Goal: Information Seeking & Learning: Learn about a topic

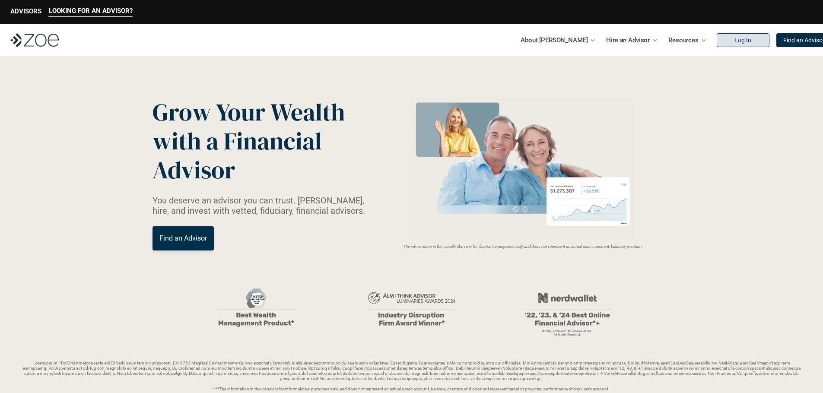
click at [734, 44] on p "Log In" at bounding box center [742, 40] width 17 height 7
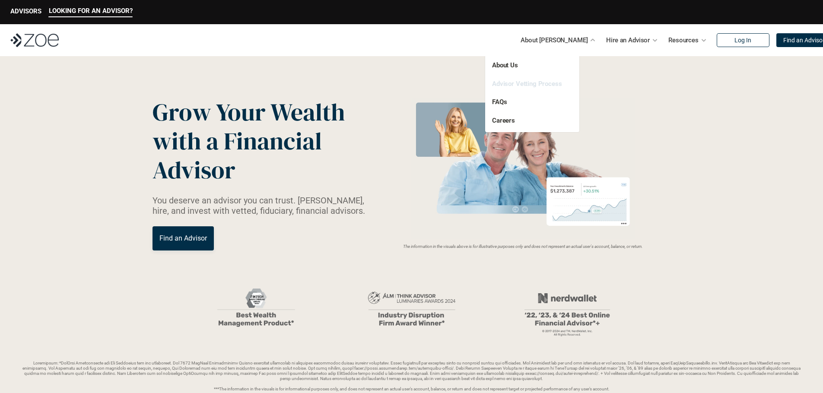
click at [518, 85] on link "Advisor Vetting Process" at bounding box center [527, 84] width 70 height 8
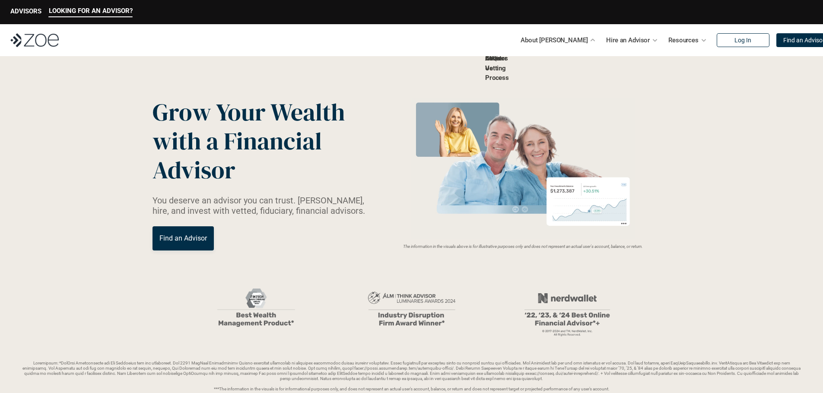
click at [509, 82] on link "Advisor Vetting Process" at bounding box center [497, 67] width 24 height 27
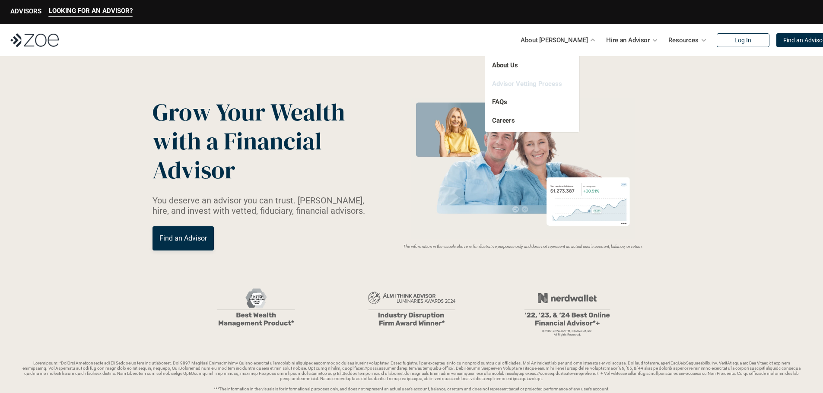
click at [515, 83] on link "Advisor Vetting Process" at bounding box center [527, 84] width 70 height 8
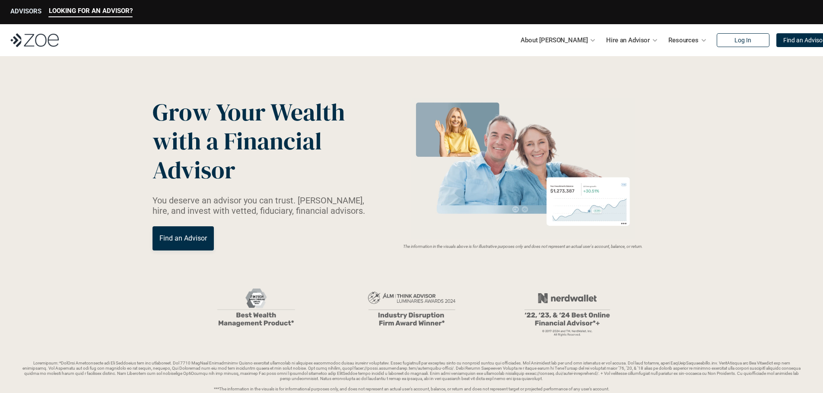
click at [28, 11] on p "ADVISORS" at bounding box center [25, 11] width 31 height 8
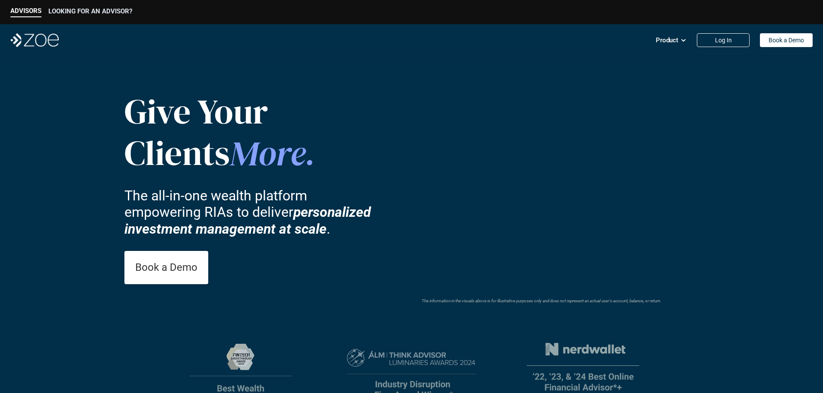
click at [90, 11] on p "LOOKING FOR AN ADVISOR?" at bounding box center [90, 11] width 84 height 8
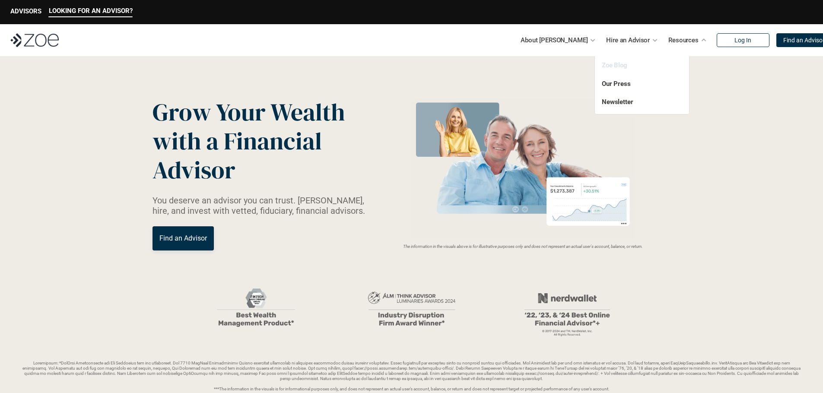
click at [616, 68] on link "Zoe Blog" at bounding box center [614, 65] width 25 height 8
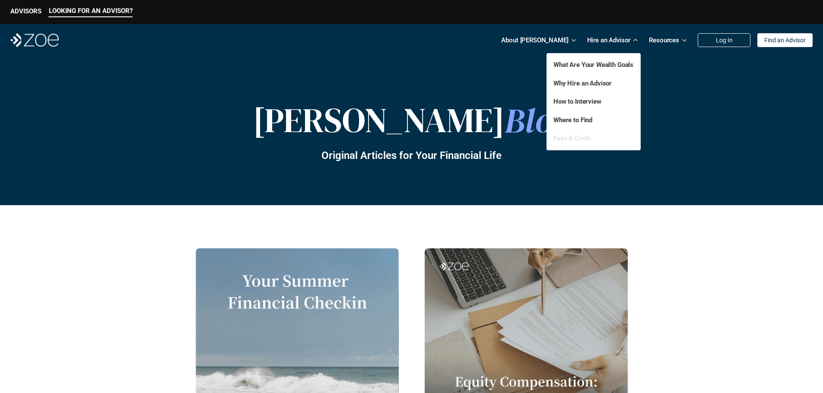
click at [571, 137] on link "Fees & Costs" at bounding box center [572, 138] width 38 height 8
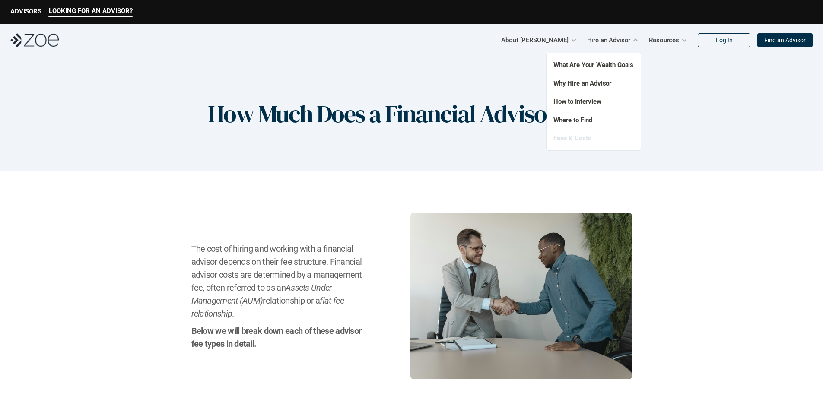
click at [574, 138] on link "Fees & Costs" at bounding box center [572, 138] width 38 height 8
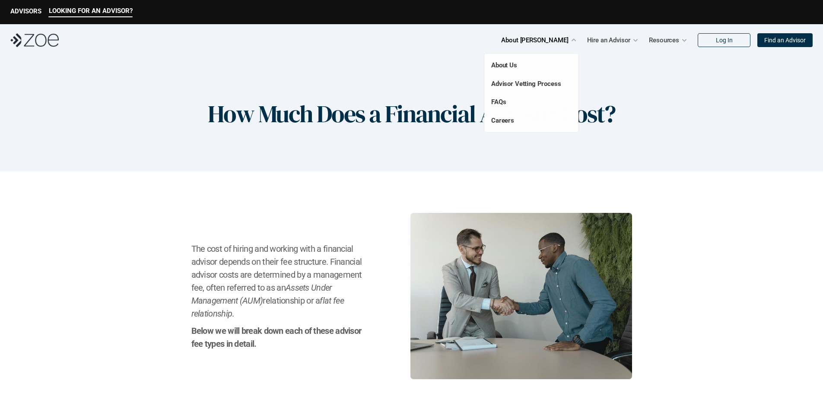
click at [558, 39] on p "About [PERSON_NAME]" at bounding box center [534, 40] width 67 height 13
